Goal: Information Seeking & Learning: Learn about a topic

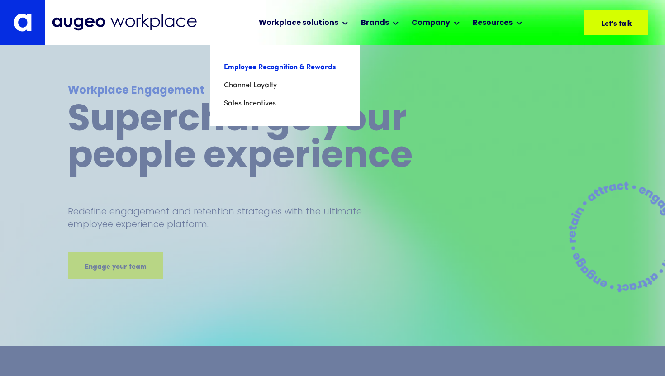
click at [270, 75] on link "Employee Recognition & Rewards" at bounding box center [285, 67] width 122 height 18
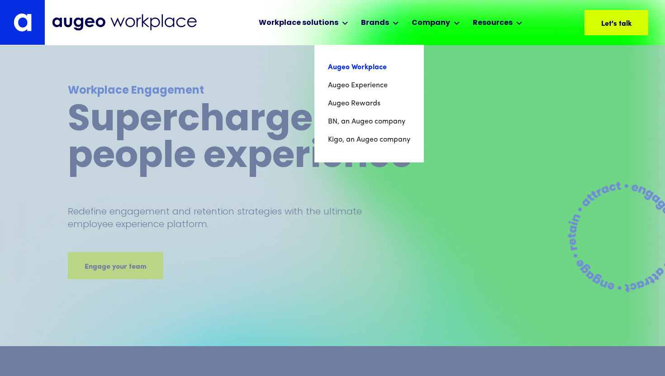
click at [361, 63] on link "Augeo Workplace" at bounding box center [369, 67] width 82 height 18
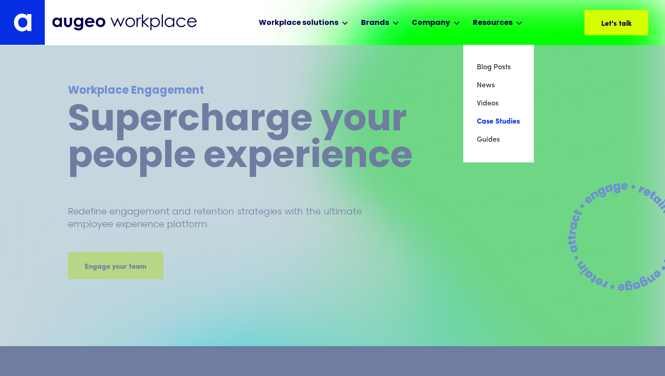
click at [501, 122] on link "Case Studies" at bounding box center [498, 122] width 43 height 18
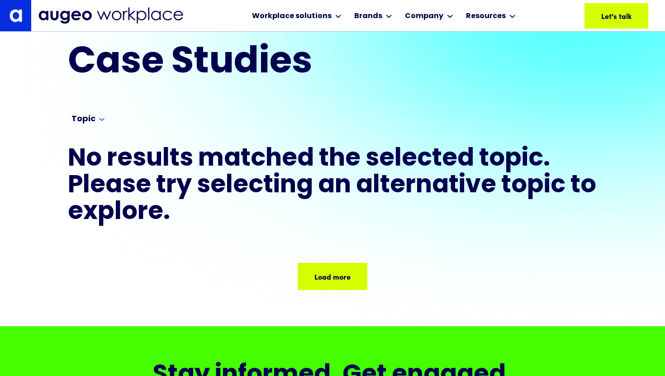
click at [330, 248] on div "Load more Load more Load more Load more Load more" at bounding box center [332, 258] width 529 height 63
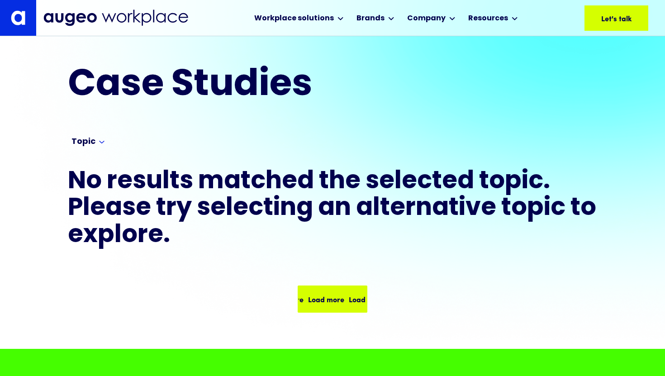
click at [328, 285] on div "Load more Load more Load more Load more Load more" at bounding box center [332, 280] width 529 height 63
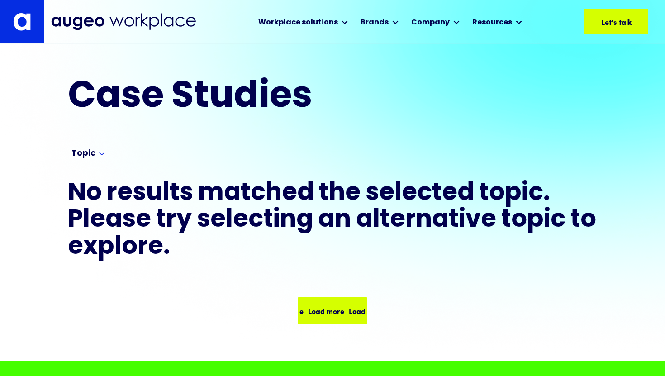
scroll to position [0, 0]
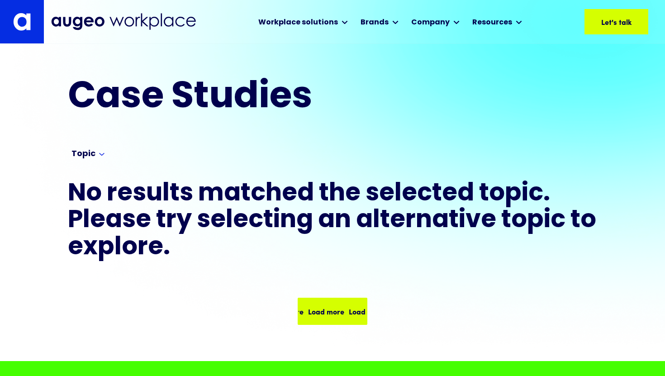
click at [324, 304] on div "Load more Load more Load more Load more" at bounding box center [333, 311] width 68 height 25
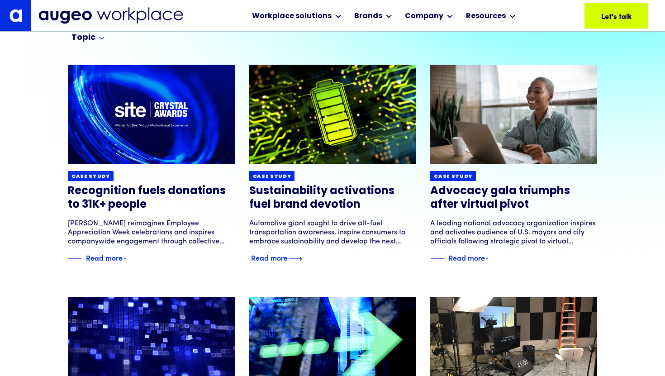
scroll to position [104, 0]
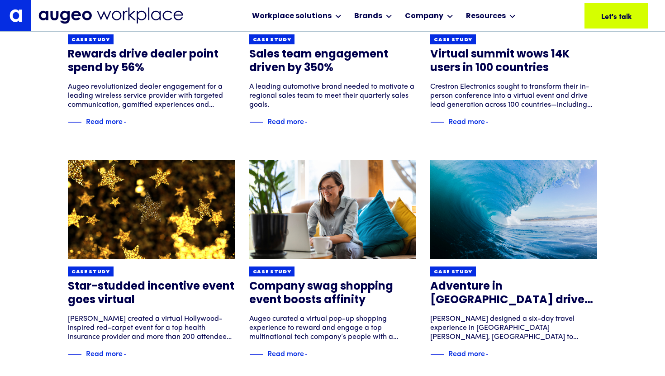
scroll to position [474, 0]
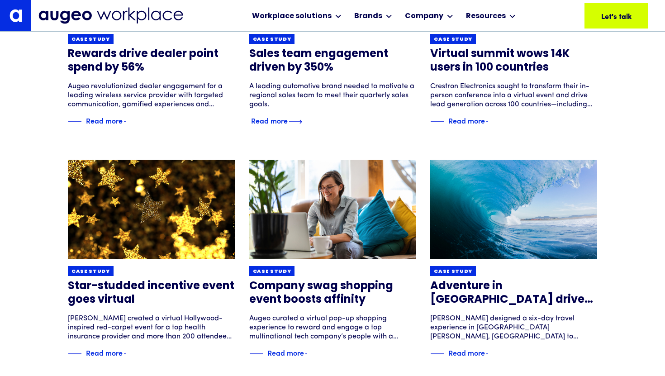
click at [335, 61] on h3 "Sales team engagement driven by 350%" at bounding box center [332, 60] width 167 height 27
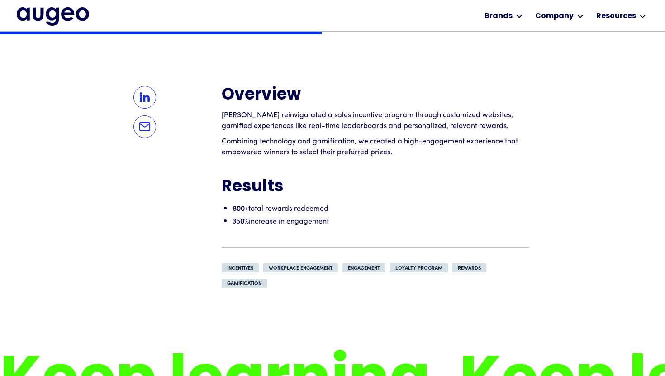
scroll to position [649, 0]
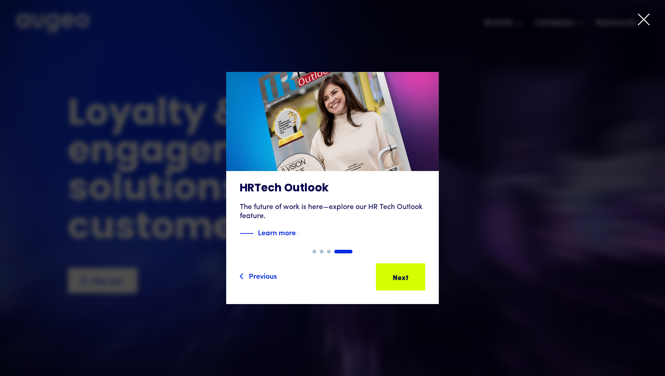
click at [639, 10] on div at bounding box center [332, 188] width 665 height 376
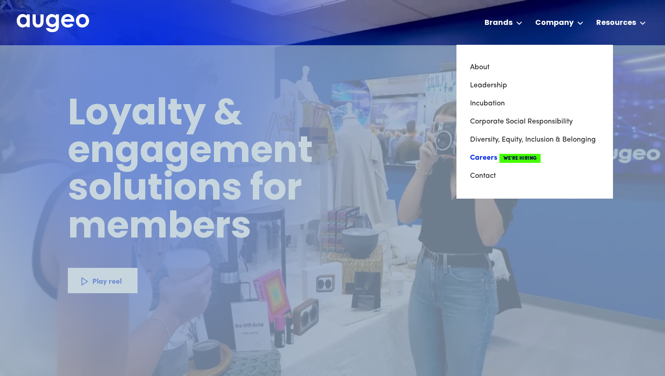
click at [495, 155] on link "Careers We're Hiring" at bounding box center [534, 158] width 129 height 18
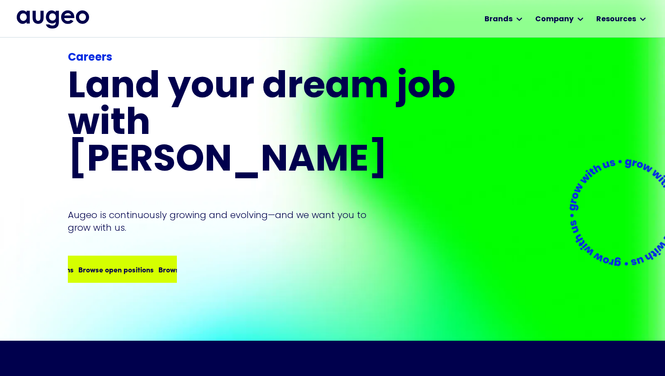
click at [119, 218] on div "Careers Land your dream job﻿ with Augeo Augeo is continuously growing and evolv…" at bounding box center [263, 166] width 391 height 233
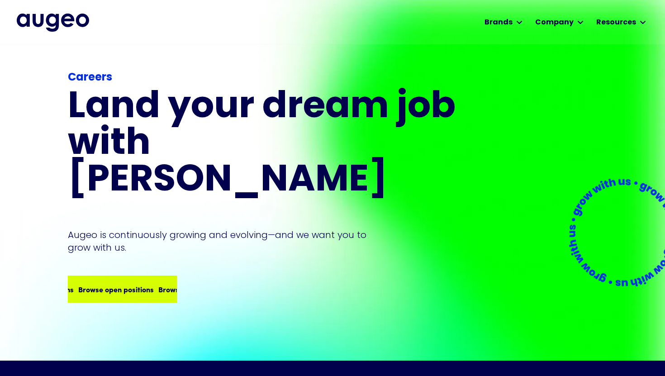
scroll to position [3, 0]
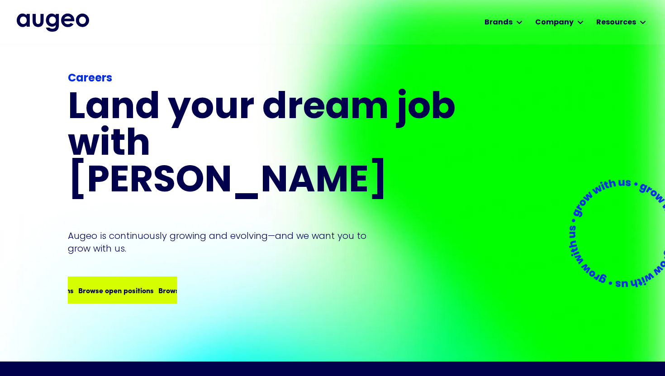
click at [107, 277] on div "Browse open positions Browse open positions Browse open positions Browse open p…" at bounding box center [122, 289] width 107 height 25
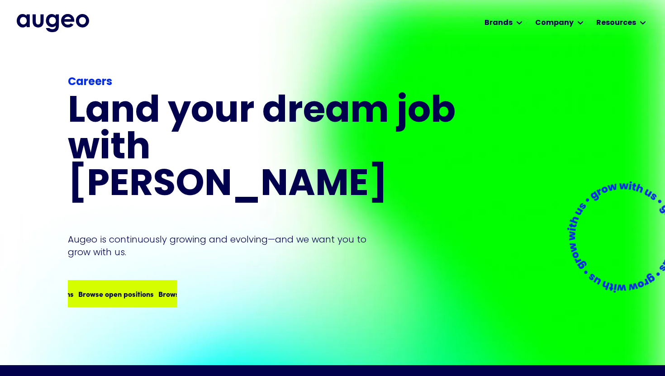
scroll to position [0, 0]
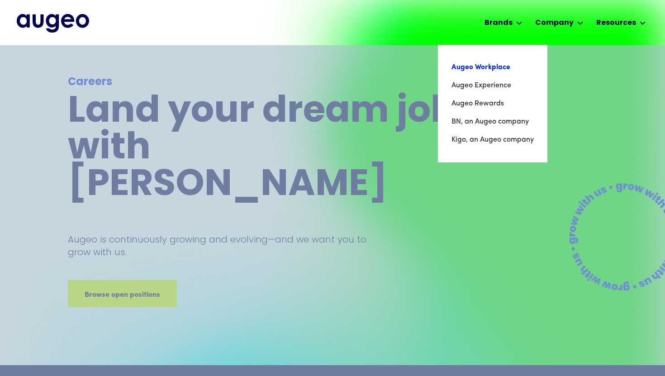
click at [479, 66] on link "Augeo Workplace" at bounding box center [492, 67] width 82 height 18
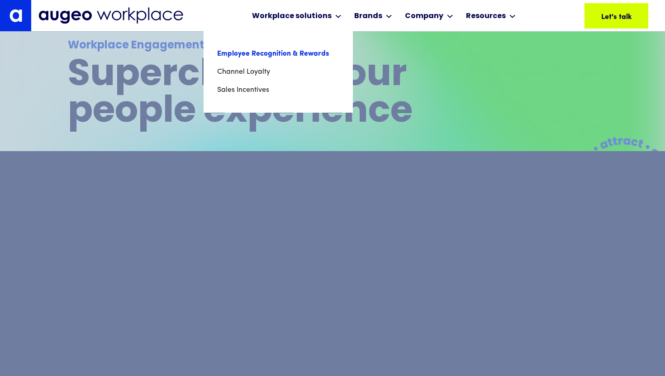
scroll to position [181, 0]
click at [298, 49] on link "Employee Recognition & Rewards" at bounding box center [278, 54] width 122 height 18
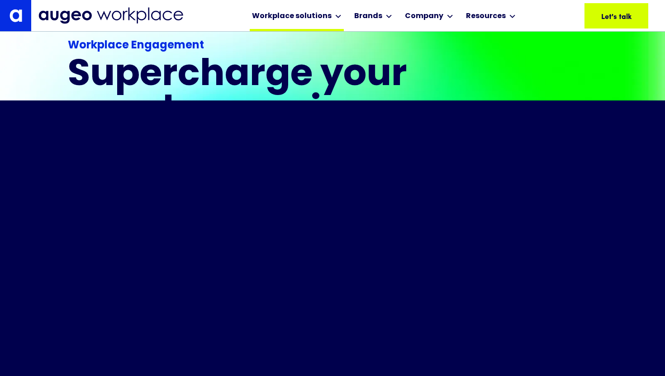
scroll to position [237, 0]
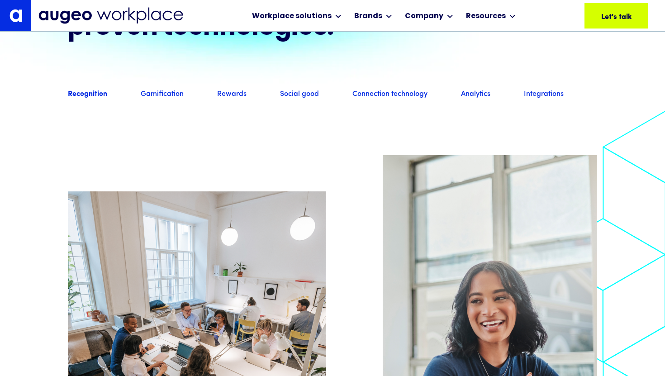
click at [239, 100] on link "Rewards" at bounding box center [231, 95] width 29 height 10
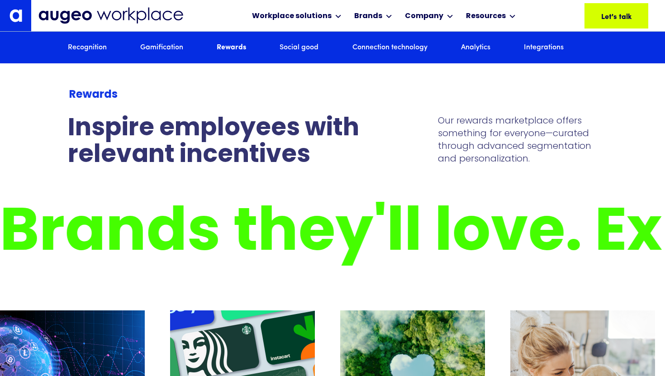
scroll to position [2583, 0]
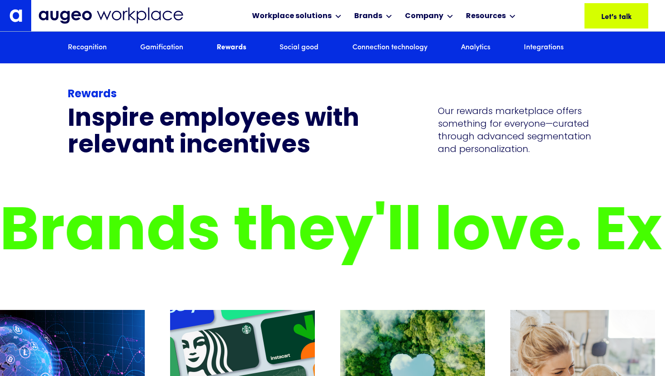
click at [90, 53] on div "Recognition Gamification Rewards Social good Connection technology Analytics In…" at bounding box center [332, 48] width 529 height 32
click at [85, 47] on link "Recognition" at bounding box center [87, 48] width 39 height 10
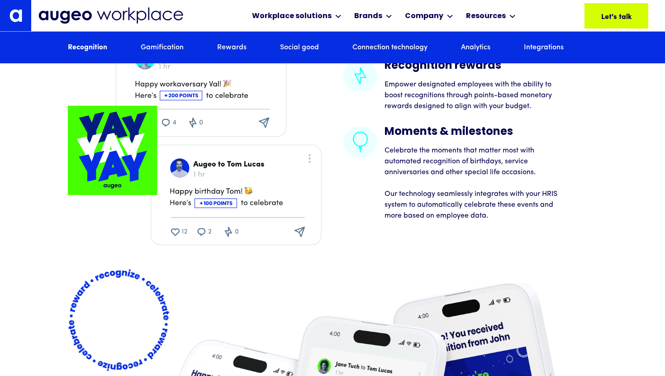
scroll to position [1591, 0]
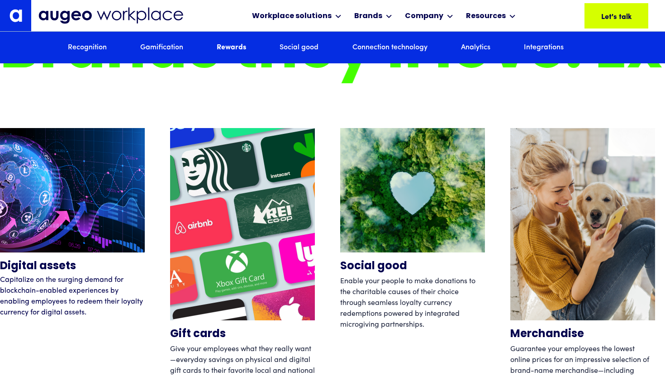
click at [78, 48] on link "Recognition" at bounding box center [87, 48] width 39 height 10
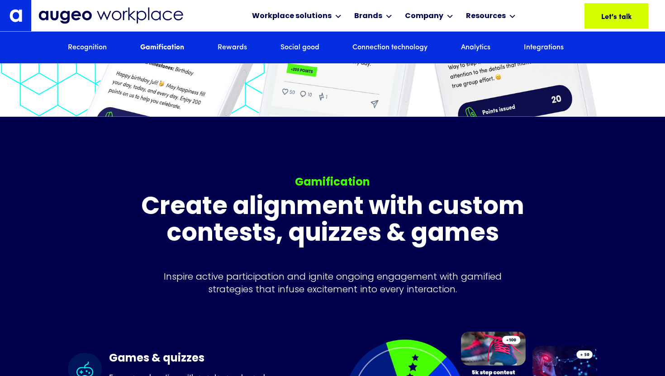
scroll to position [2061, 0]
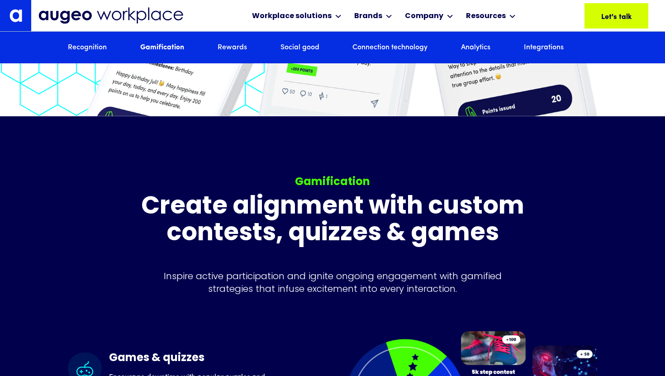
click at [389, 43] on link "Connection technology" at bounding box center [389, 48] width 75 height 10
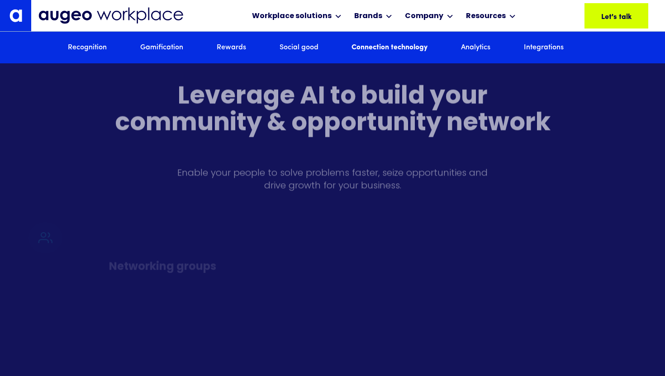
scroll to position [3591, 0]
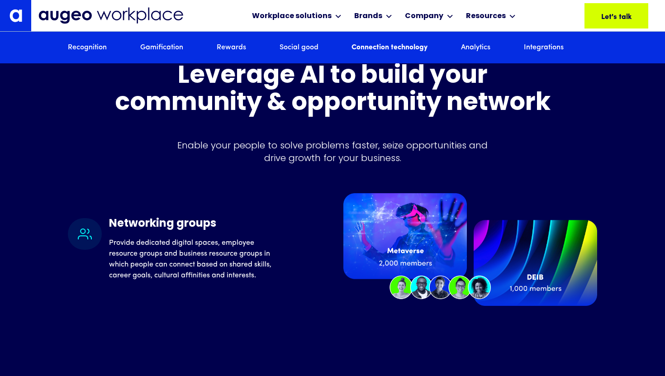
click at [471, 49] on link "Analytics" at bounding box center [475, 48] width 29 height 10
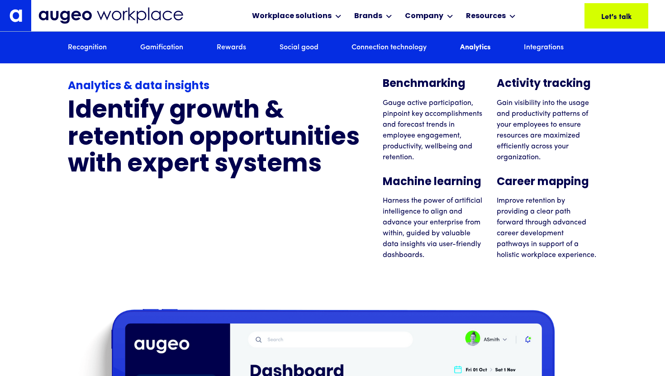
scroll to position [4889, 0]
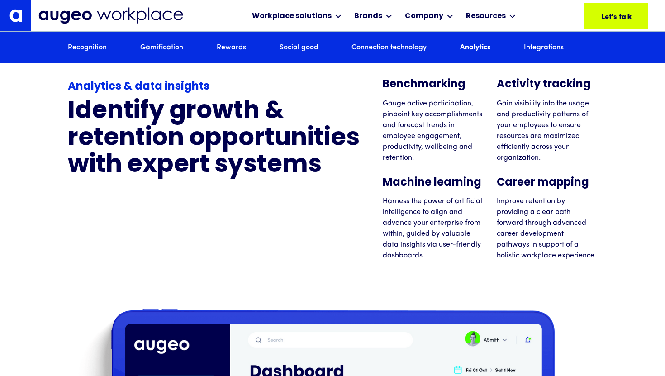
click at [312, 227] on div "Analytics & data insights Identify growth & retention opportunities with expert…" at bounding box center [332, 170] width 529 height 182
click at [151, 92] on strong "Analytics & data insights" at bounding box center [139, 86] width 142 height 11
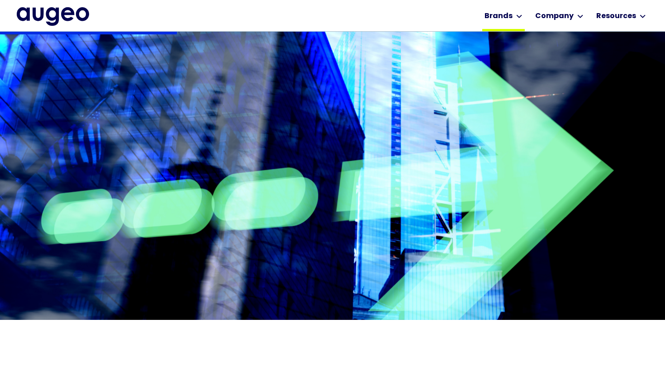
scroll to position [357, 0]
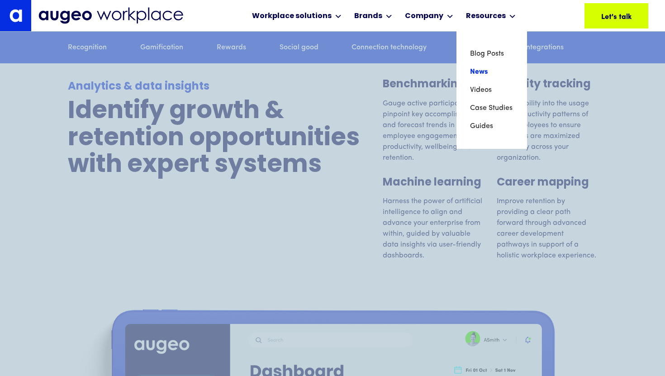
click at [470, 67] on link "News" at bounding box center [491, 72] width 43 height 18
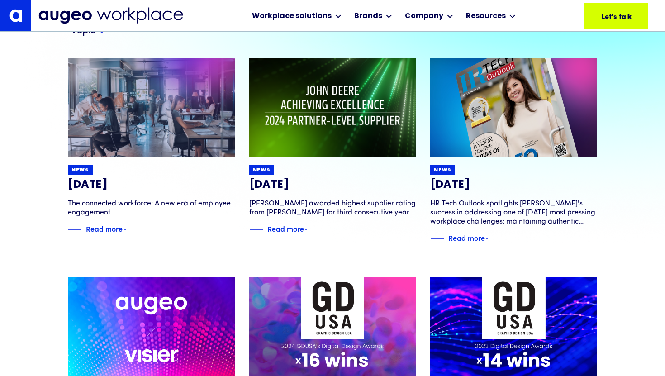
scroll to position [111, 0]
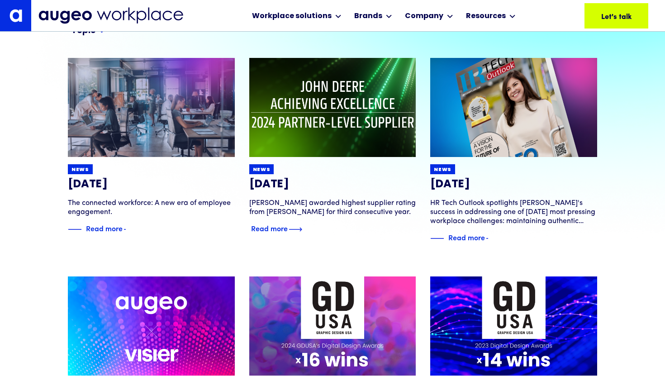
click at [345, 206] on div "Augeo awarded highest supplier rating from John Deere for third consecutive yea…" at bounding box center [332, 208] width 167 height 18
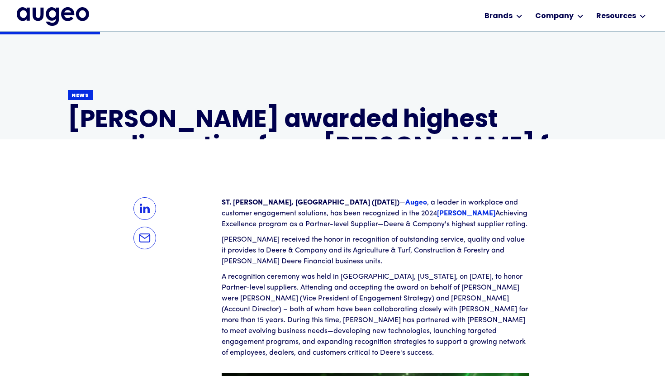
scroll to position [168, 0]
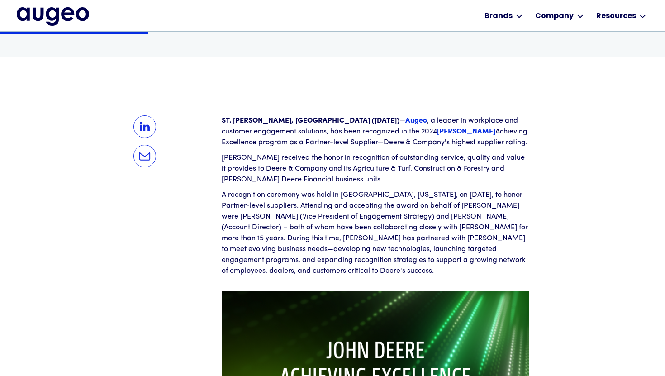
scroll to position [250, 0]
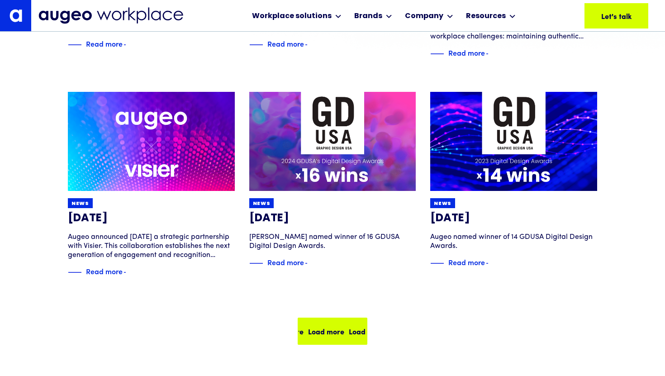
scroll to position [296, 0]
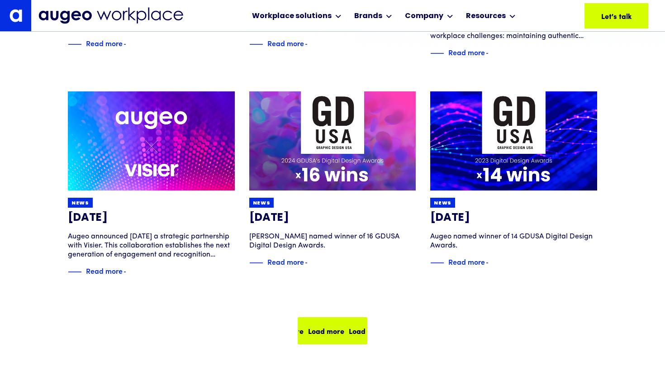
click at [326, 330] on div "Load more" at bounding box center [324, 330] width 36 height 11
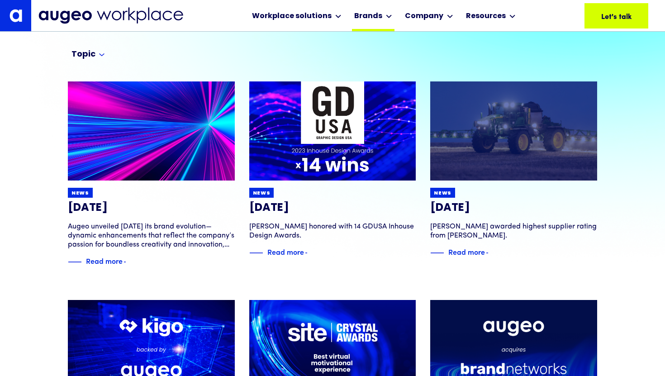
scroll to position [88, 0]
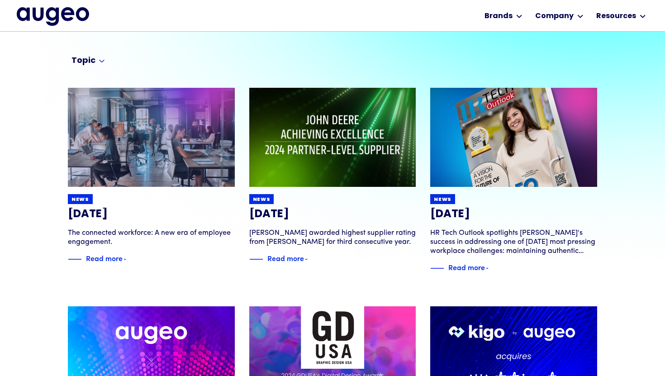
scroll to position [81, 0]
